Goal: Transaction & Acquisition: Subscribe to service/newsletter

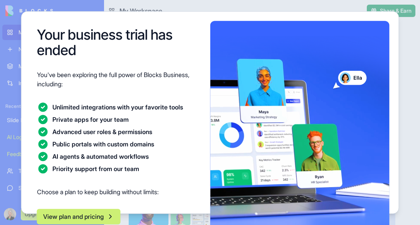
click at [408, 43] on div at bounding box center [210, 112] width 420 height 225
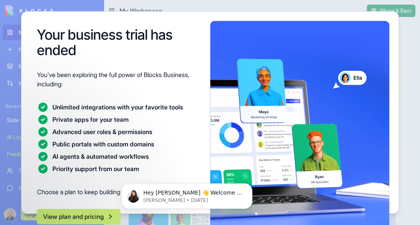
click at [391, 17] on div "Your business trial has ended You've been exploring the full power of Blocks Bu…" at bounding box center [210, 112] width 378 height 203
click at [90, 216] on button "View plan and pricing" at bounding box center [79, 216] width 84 height 15
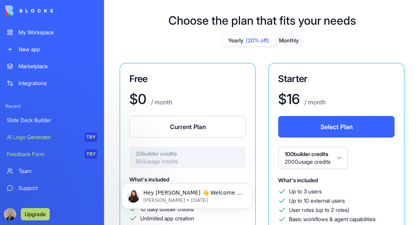
scroll to position [90, 0]
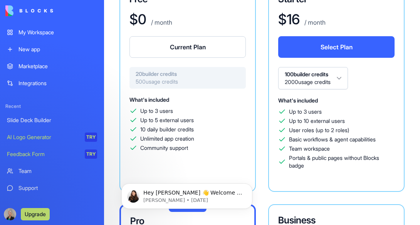
click at [192, 50] on button "Current Plan" at bounding box center [188, 47] width 116 height 22
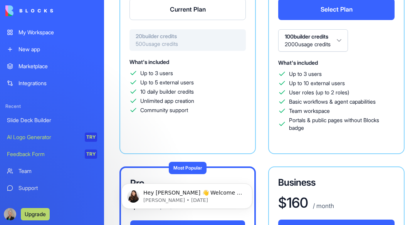
scroll to position [25, 0]
